Goal: Task Accomplishment & Management: Manage account settings

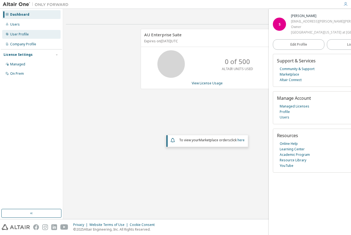
click at [30, 33] on div "User Profile" at bounding box center [31, 34] width 58 height 9
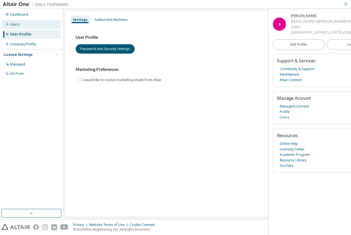
click at [34, 25] on div "Users" at bounding box center [31, 24] width 58 height 9
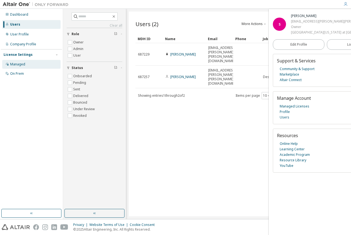
click at [27, 64] on div "Managed" at bounding box center [31, 64] width 58 height 9
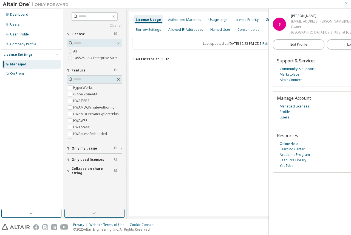
click at [133, 61] on button "AU Enterprise Suite License ID: 149525" at bounding box center [238, 59] width 213 height 12
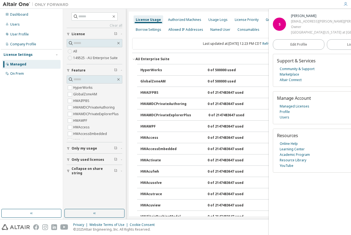
click at [133, 61] on button "AU Enterprise Suite License ID: 149525" at bounding box center [238, 59] width 213 height 12
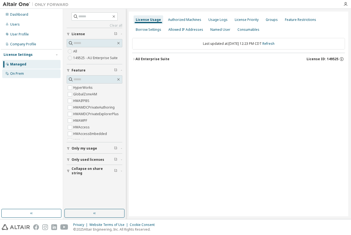
click at [24, 75] on div "On Prem" at bounding box center [17, 73] width 14 height 4
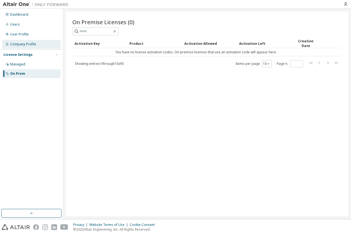
click at [36, 41] on div "Company Profile" at bounding box center [31, 44] width 58 height 9
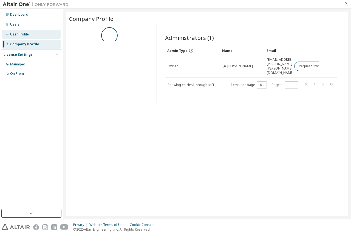
click at [36, 32] on div "User Profile" at bounding box center [31, 34] width 58 height 9
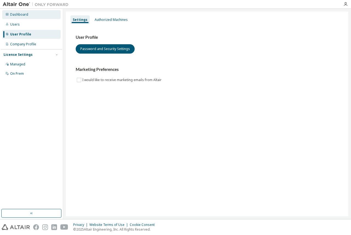
click at [36, 14] on div "Dashboard" at bounding box center [31, 14] width 58 height 9
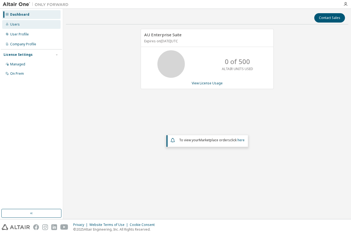
click at [35, 27] on div "Users" at bounding box center [31, 24] width 58 height 9
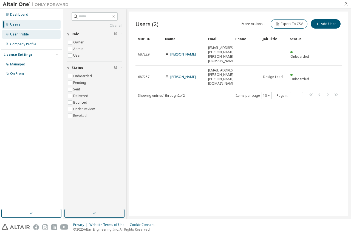
click at [35, 38] on div "User Profile" at bounding box center [31, 34] width 58 height 9
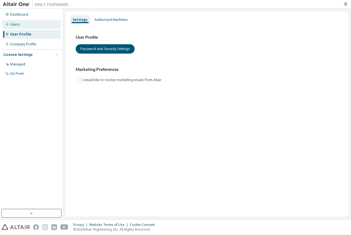
click at [18, 25] on div "Users" at bounding box center [15, 24] width 10 height 4
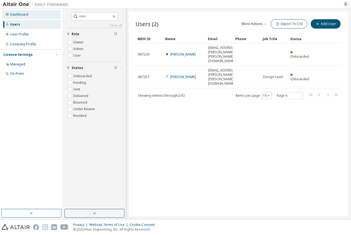
click at [29, 15] on div "Dashboard" at bounding box center [31, 14] width 58 height 9
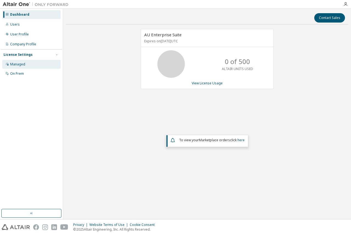
click at [35, 67] on div "Managed" at bounding box center [31, 64] width 58 height 9
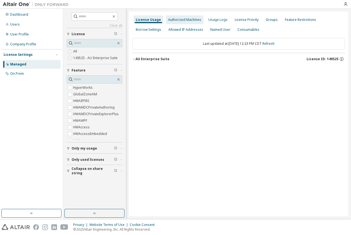
click at [178, 20] on div "Authorized Machines" at bounding box center [184, 20] width 33 height 4
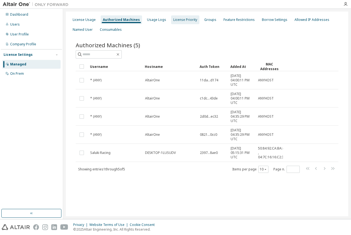
click at [178, 23] on div "License Priority" at bounding box center [185, 19] width 28 height 9
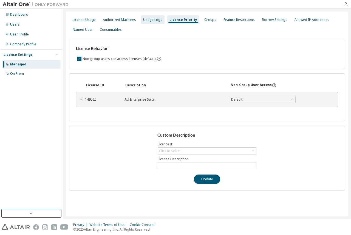
click at [161, 22] on div "Usage Logs" at bounding box center [153, 19] width 24 height 9
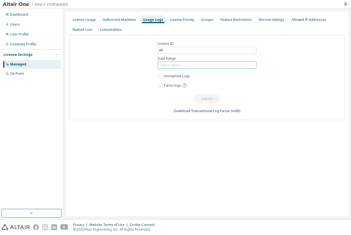
click at [190, 64] on div "Click to select" at bounding box center [207, 65] width 98 height 7
click at [179, 18] on div "License Priority" at bounding box center [182, 20] width 24 height 4
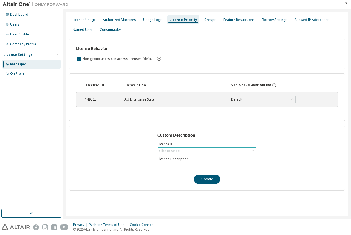
click at [179, 147] on div "Click to select" at bounding box center [207, 150] width 99 height 7
click at [179, 149] on div "Click to select" at bounding box center [169, 150] width 21 height 4
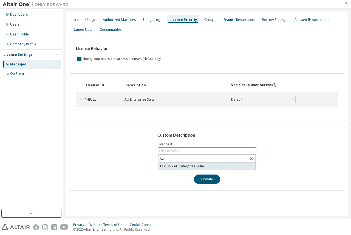
click at [177, 167] on li "149525 - AU Enterprise Suite" at bounding box center [206, 165] width 97 height 7
type input "**********"
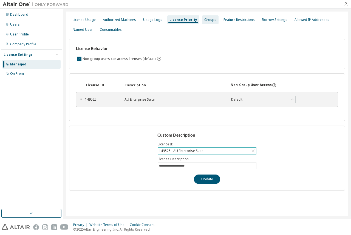
click at [208, 23] on div "Groups" at bounding box center [210, 19] width 16 height 9
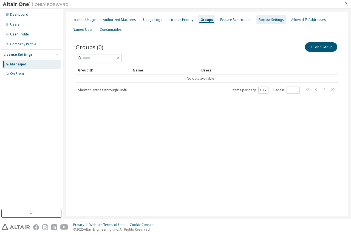
click at [266, 21] on div "Borrow Settings" at bounding box center [272, 20] width 26 height 4
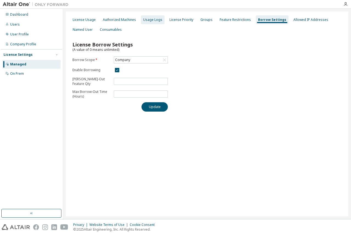
click at [154, 19] on div "Usage Logs" at bounding box center [152, 20] width 19 height 4
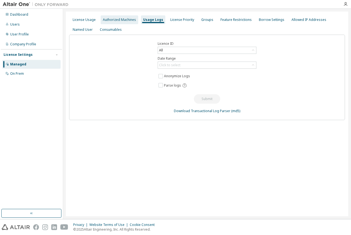
click at [123, 21] on div "Authorized Machines" at bounding box center [119, 20] width 33 height 4
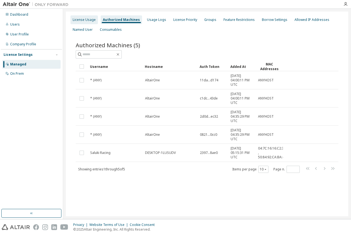
click at [86, 23] on div "License Usage" at bounding box center [84, 19] width 27 height 9
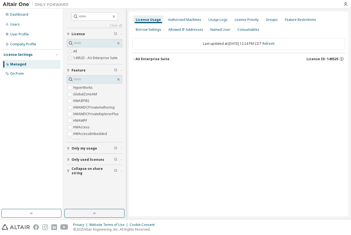
click at [90, 149] on span "Only my usage" at bounding box center [85, 148] width 26 height 4
click at [90, 161] on span "Only used licenses" at bounding box center [88, 159] width 33 height 4
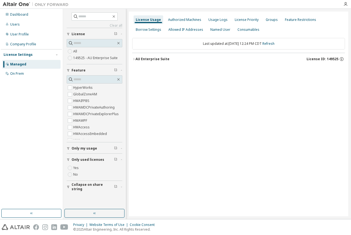
click at [86, 170] on div "Yes No" at bounding box center [95, 170] width 56 height 13
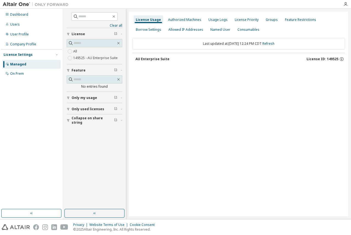
click at [162, 60] on div "AU Enterprise Suite" at bounding box center [153, 59] width 34 height 4
click at [43, 70] on div "On Prem" at bounding box center [31, 73] width 58 height 9
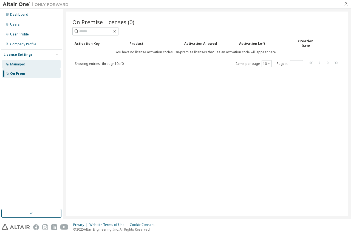
click at [32, 65] on div "Managed" at bounding box center [31, 64] width 58 height 9
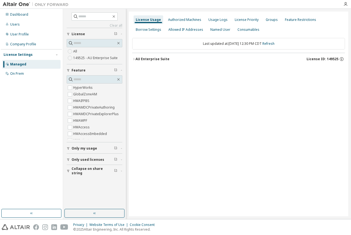
click at [85, 161] on span "Only used licenses" at bounding box center [88, 159] width 33 height 4
click at [87, 148] on span "Only my usage" at bounding box center [85, 148] width 26 height 4
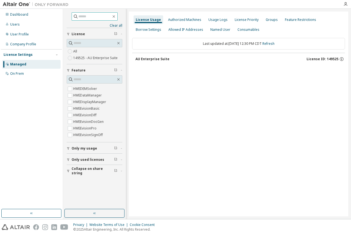
click at [86, 17] on input "text" at bounding box center [94, 16] width 33 height 5
type input "******"
click at [99, 60] on label "149525 - AU Enterprise Suite" at bounding box center [96, 58] width 46 height 7
click at [181, 32] on div "Allowed IP Addresses" at bounding box center [185, 29] width 39 height 9
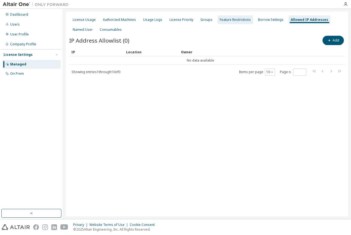
click at [248, 22] on div "Feature Restrictions" at bounding box center [236, 19] width 36 height 9
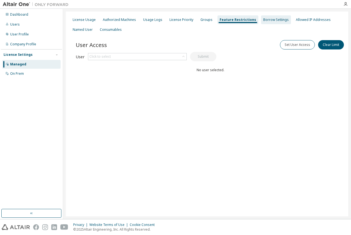
click at [266, 21] on div "Borrow Settings" at bounding box center [276, 20] width 26 height 4
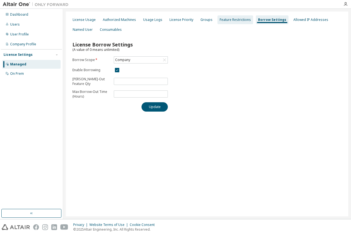
click at [239, 21] on div "Feature Restrictions" at bounding box center [235, 20] width 31 height 4
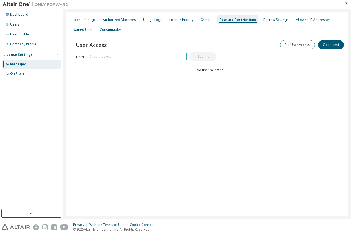
click at [178, 56] on div "Click to select" at bounding box center [137, 56] width 98 height 7
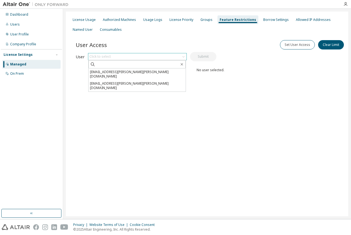
click at [178, 56] on div "Click to select" at bounding box center [137, 56] width 98 height 7
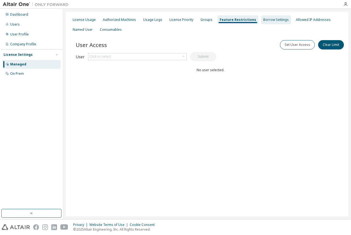
click at [264, 21] on div "Borrow Settings" at bounding box center [276, 20] width 26 height 4
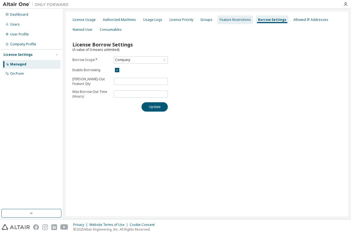
click at [218, 23] on div "Feature Restrictions" at bounding box center [236, 19] width 36 height 9
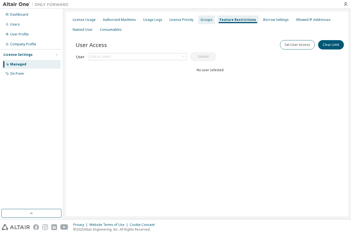
click at [205, 22] on div "Groups" at bounding box center [207, 20] width 12 height 4
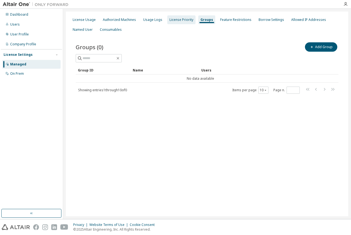
click at [181, 23] on div "License Priority" at bounding box center [181, 19] width 28 height 9
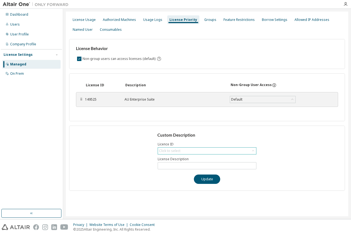
click at [184, 151] on div "Click to select" at bounding box center [207, 150] width 98 height 7
click at [81, 99] on div "⠿" at bounding box center [81, 99] width 3 height 4
click at [240, 98] on div "Default" at bounding box center [236, 99] width 13 height 6
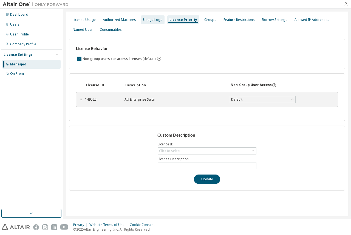
click at [144, 21] on div "Usage Logs" at bounding box center [152, 20] width 19 height 4
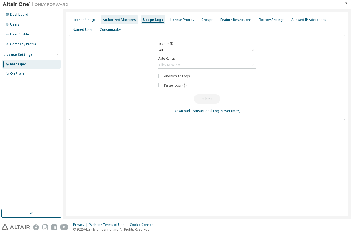
click at [131, 22] on div "Authorized Machines" at bounding box center [120, 19] width 38 height 9
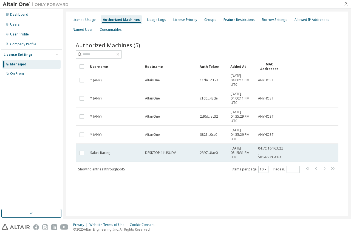
click at [194, 153] on div "DESKTOP-1LUSUDV" at bounding box center [170, 152] width 50 height 4
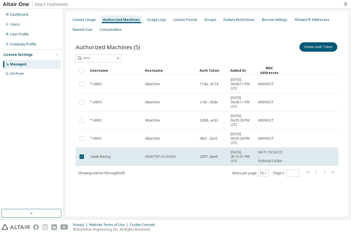
click at [194, 153] on td "DESKTOP-1LUSUDV" at bounding box center [170, 156] width 55 height 18
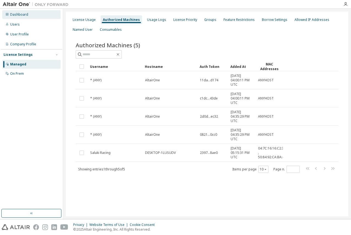
click at [37, 18] on div "Dashboard" at bounding box center [31, 14] width 58 height 9
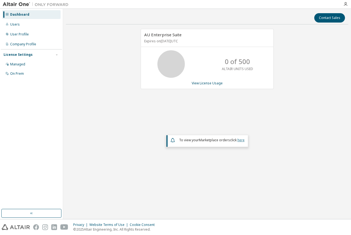
click at [241, 141] on link "here" at bounding box center [241, 139] width 7 height 5
click at [28, 63] on div "Managed" at bounding box center [31, 64] width 58 height 9
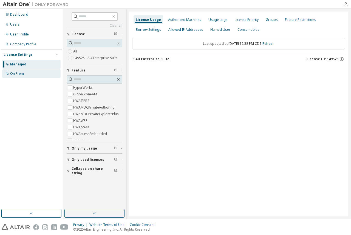
click at [43, 74] on div "On Prem" at bounding box center [31, 73] width 58 height 9
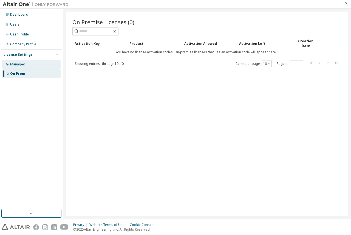
click at [40, 60] on div "Managed" at bounding box center [31, 64] width 58 height 9
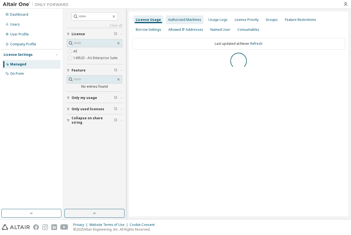
click at [181, 21] on div "Authorized Machines" at bounding box center [184, 20] width 33 height 4
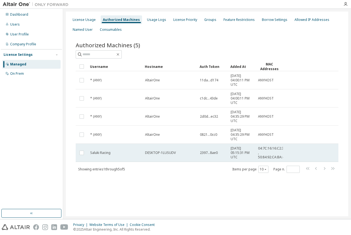
click at [201, 153] on span "2397...8ae0" at bounding box center [209, 152] width 18 height 4
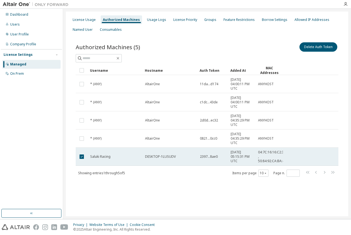
click at [121, 154] on div "Saluki Racing" at bounding box center [115, 156] width 50 height 4
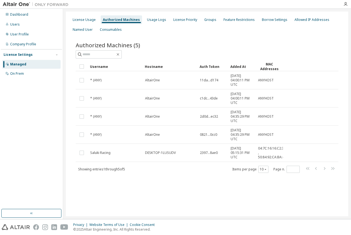
click at [121, 154] on div "Saluki Racing" at bounding box center [115, 152] width 50 height 4
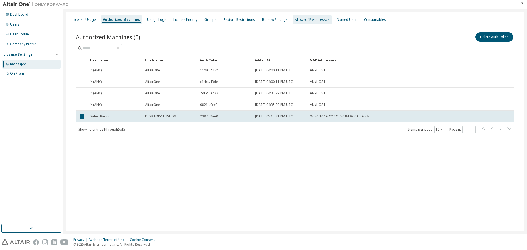
click at [300, 23] on div "Allowed IP Addresses" at bounding box center [312, 19] width 39 height 9
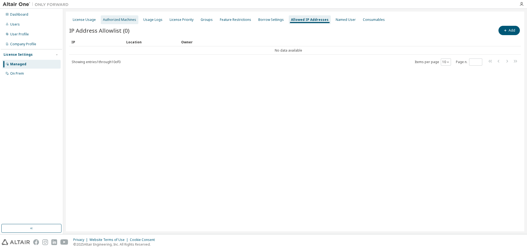
click at [122, 22] on div "Authorized Machines" at bounding box center [120, 19] width 38 height 9
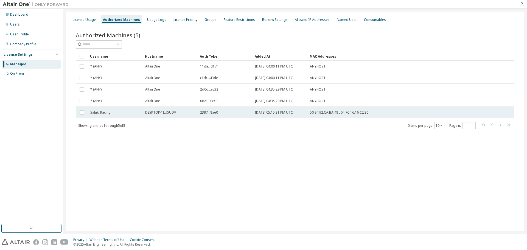
click at [215, 111] on span "2397...8ae0" at bounding box center [209, 112] width 18 height 4
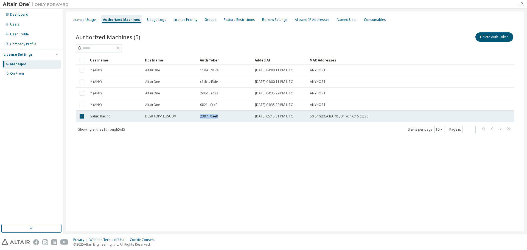
drag, startPoint x: 200, startPoint y: 117, endPoint x: 221, endPoint y: 118, distance: 20.9
click at [221, 118] on div "2397...8ae0" at bounding box center [225, 116] width 50 height 4
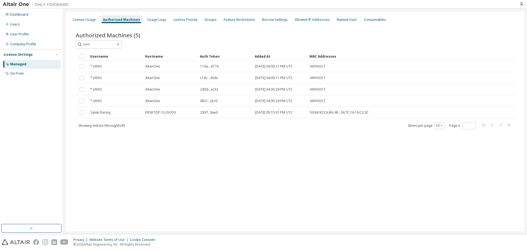
click at [226, 129] on div "Showing entries 1 through 5 of 5 Items per page 10 Page n. *" at bounding box center [295, 126] width 438 height 8
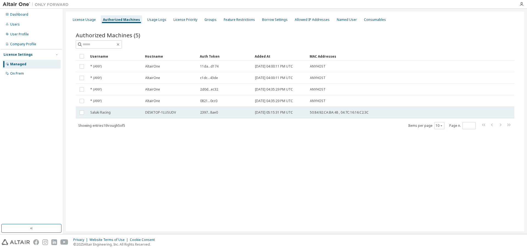
click at [118, 112] on div "Saluki Racing" at bounding box center [115, 112] width 50 height 4
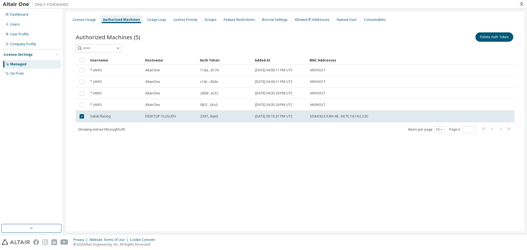
drag, startPoint x: 311, startPoint y: 118, endPoint x: 284, endPoint y: 142, distance: 36.9
click at [284, 142] on div "Authorized Machines (5) Delete Auth Token Clear Load Save Save As Field Operato…" at bounding box center [295, 86] width 452 height 123
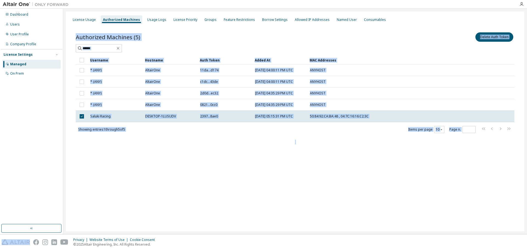
click at [284, 142] on div "Authorized Machines (5) Delete Auth Token Clear Load Save Save As Field Operato…" at bounding box center [295, 86] width 452 height 123
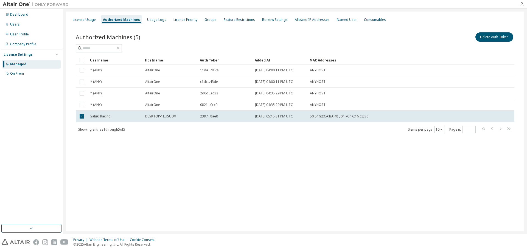
click at [225, 27] on div "Authorized Machines (5) Delete Auth Token Clear Load Save Save As Field Operato…" at bounding box center [295, 86] width 452 height 123
click at [338, 20] on div "Named User" at bounding box center [347, 20] width 20 height 4
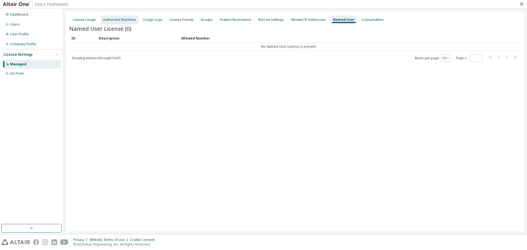
click at [127, 23] on div "Authorized Machines" at bounding box center [120, 19] width 38 height 9
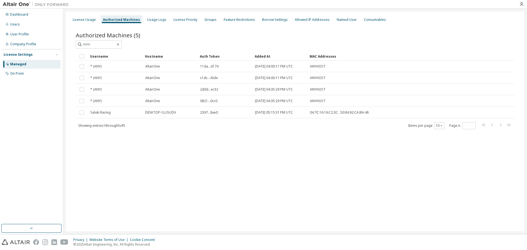
click at [94, 26] on div "Authorized Machines (5) Clear Load Save Save As Field Operator Value Select fil…" at bounding box center [295, 84] width 452 height 119
click at [94, 22] on div "License Usage" at bounding box center [84, 20] width 23 height 4
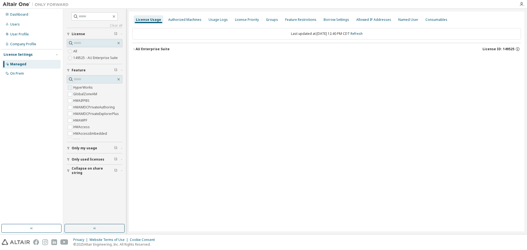
click at [97, 89] on span "HyperWorks" at bounding box center [95, 87] width 56 height 7
click at [74, 87] on label "HyperWorks" at bounding box center [83, 87] width 21 height 7
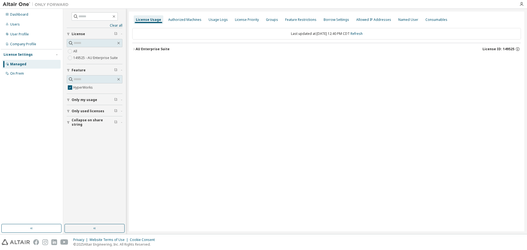
click at [136, 52] on button "AU Enterprise Suite License ID: 149525" at bounding box center [326, 49] width 389 height 12
click at [34, 72] on div "On Prem" at bounding box center [31, 73] width 58 height 9
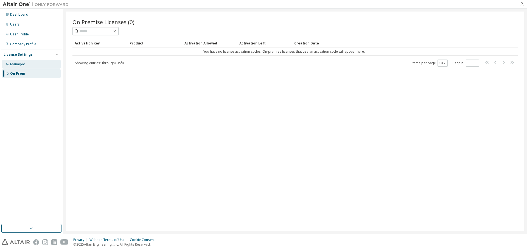
click at [37, 67] on div "Managed" at bounding box center [31, 64] width 58 height 9
